Goal: Find specific page/section: Find specific page/section

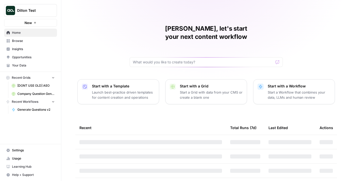
click at [38, 10] on span "Dillon Test" at bounding box center [32, 10] width 31 height 5
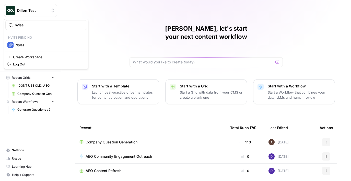
type input "nylas"
click at [30, 44] on span "Nylas" at bounding box center [49, 44] width 67 height 5
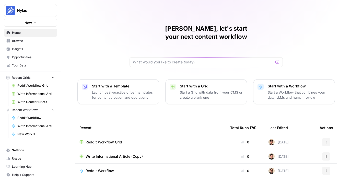
click at [30, 53] on link "Opportunities" at bounding box center [30, 57] width 53 height 8
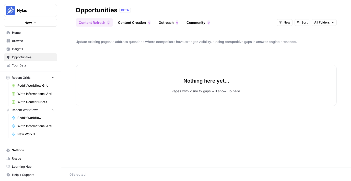
click at [29, 50] on span "Insights" at bounding box center [33, 49] width 43 height 5
